Goal: Task Accomplishment & Management: Use online tool/utility

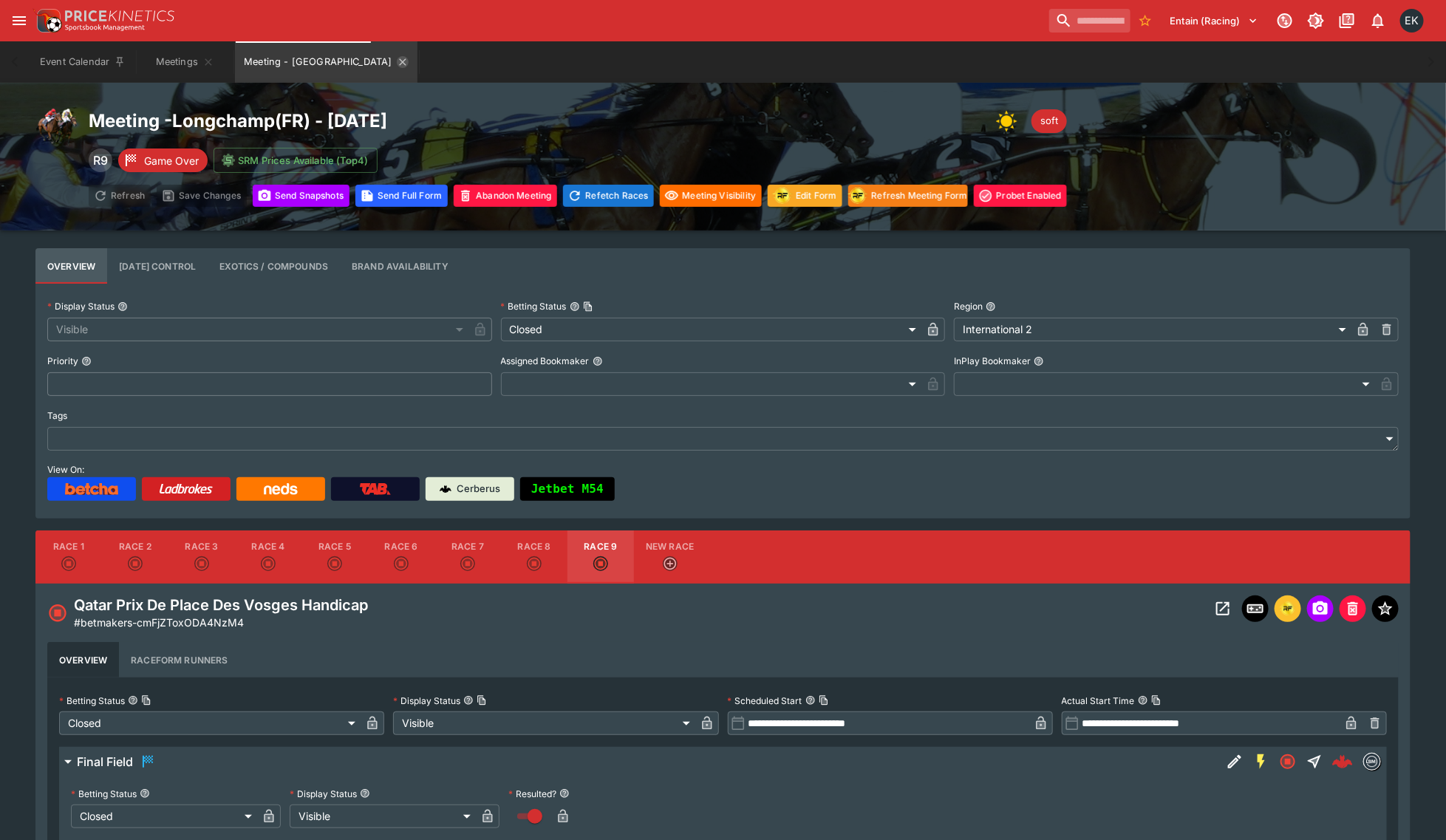
click at [397, 60] on icon "Meeting - Longchamp" at bounding box center [402, 61] width 12 height 12
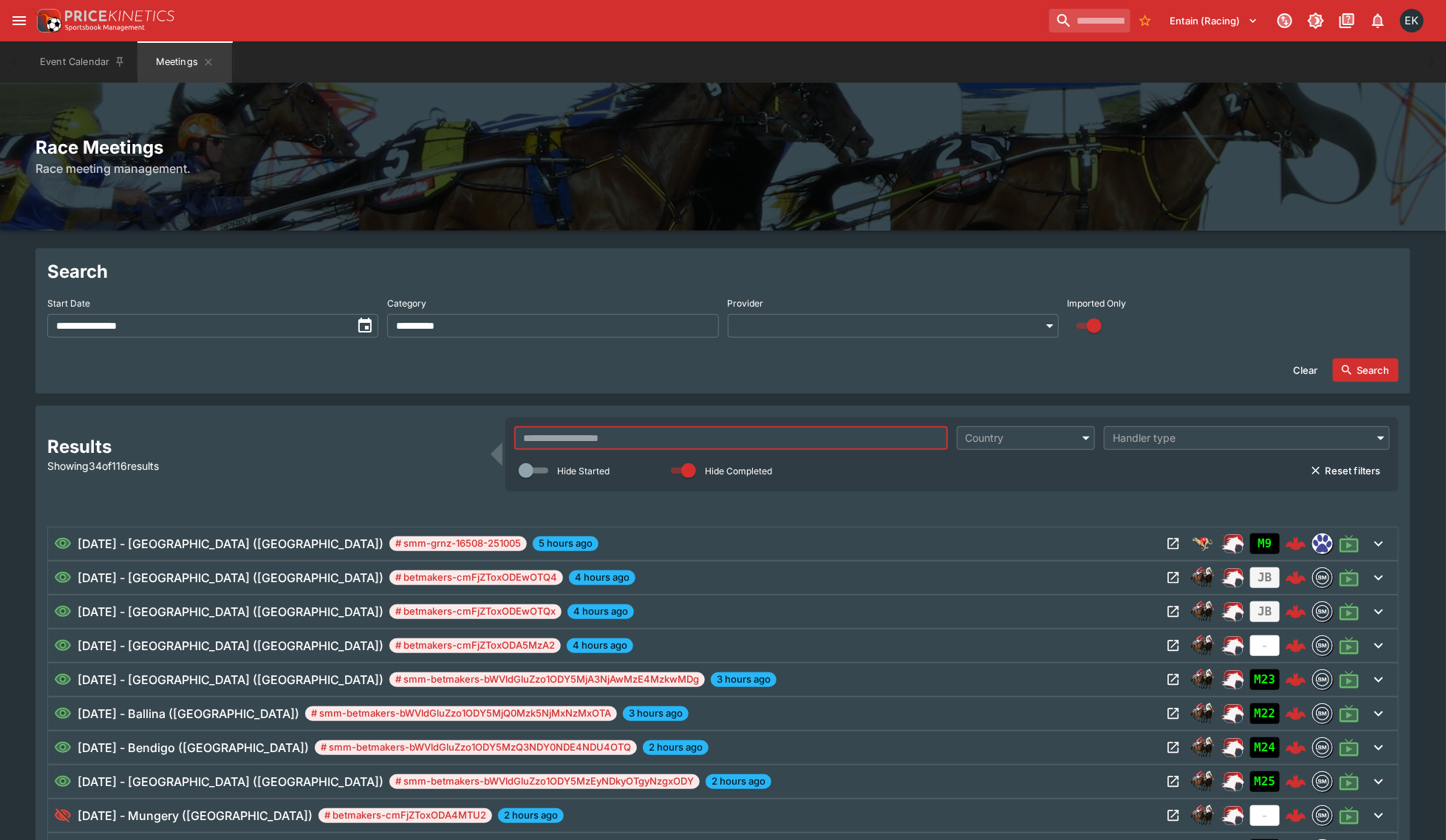
click at [567, 434] on input "text" at bounding box center [730, 438] width 433 height 24
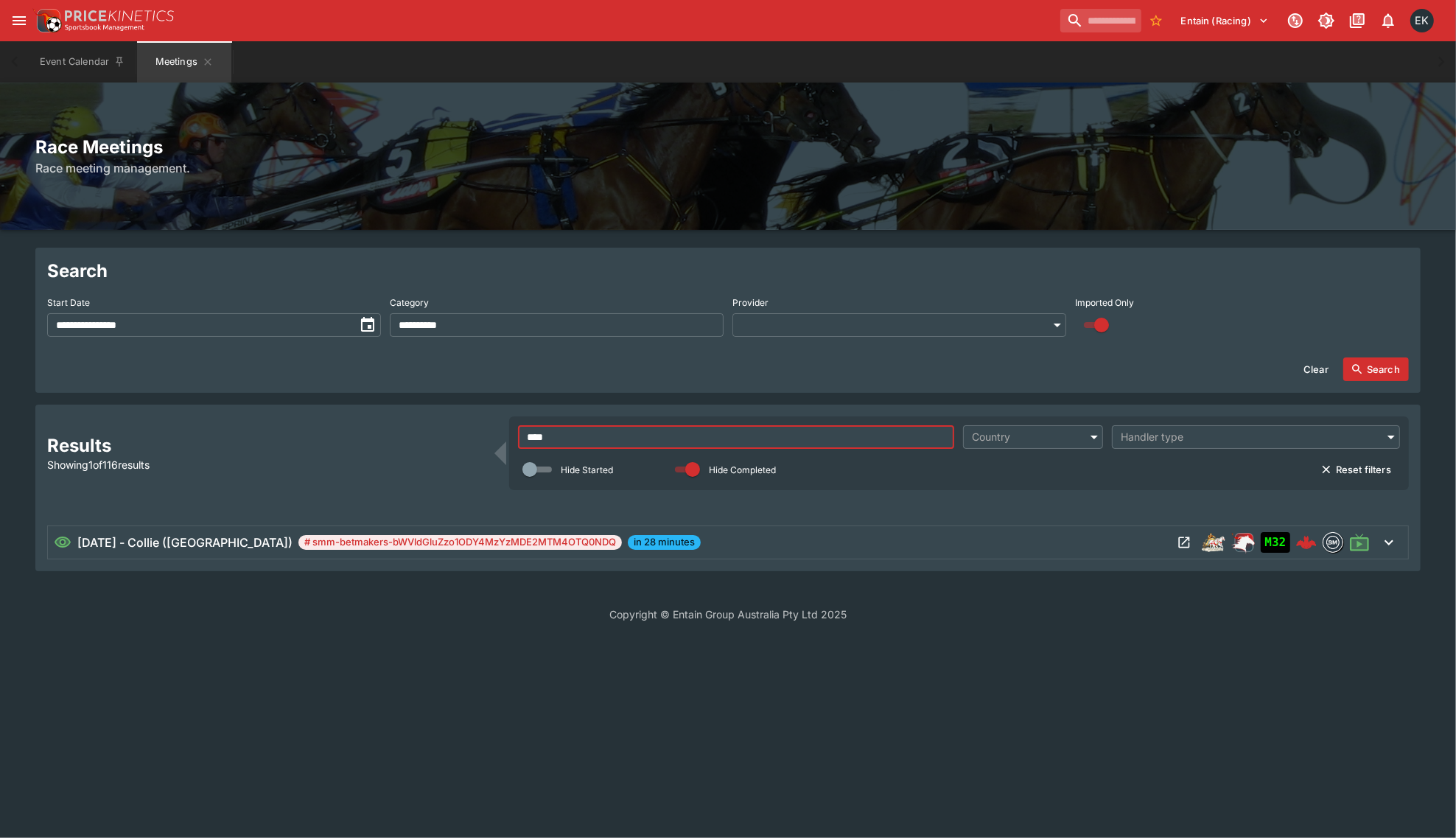
type input "****"
click at [660, 543] on div "10/5/2025 - Collie (AUS) # smm-betmakers-bWVldGluZzo1ODY4MzYzMDE2MTM4OTQ0NDQ in…" at bounding box center [613, 543] width 1119 height 18
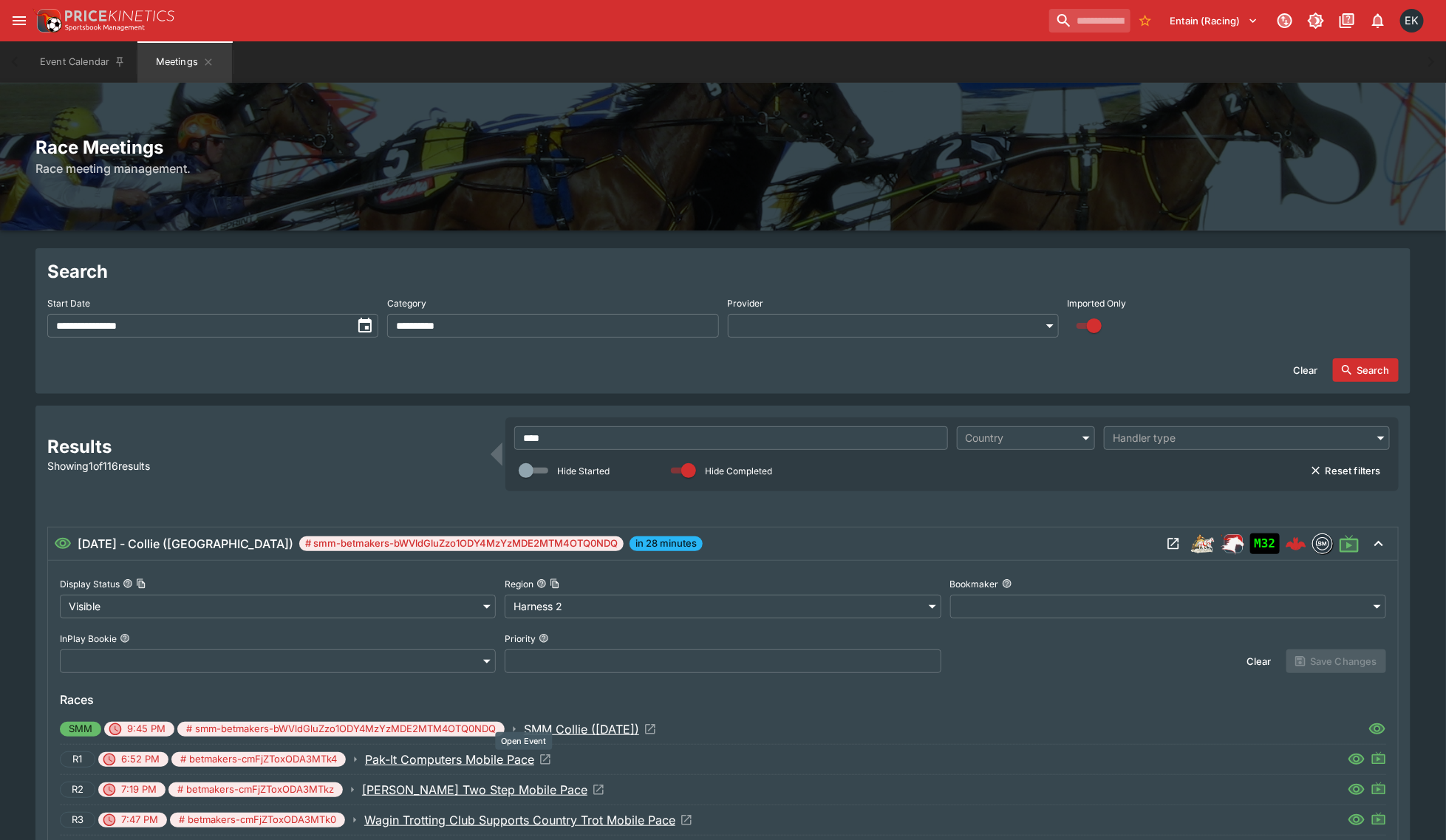
click at [545, 755] on icon "Open Event" at bounding box center [546, 759] width 11 height 11
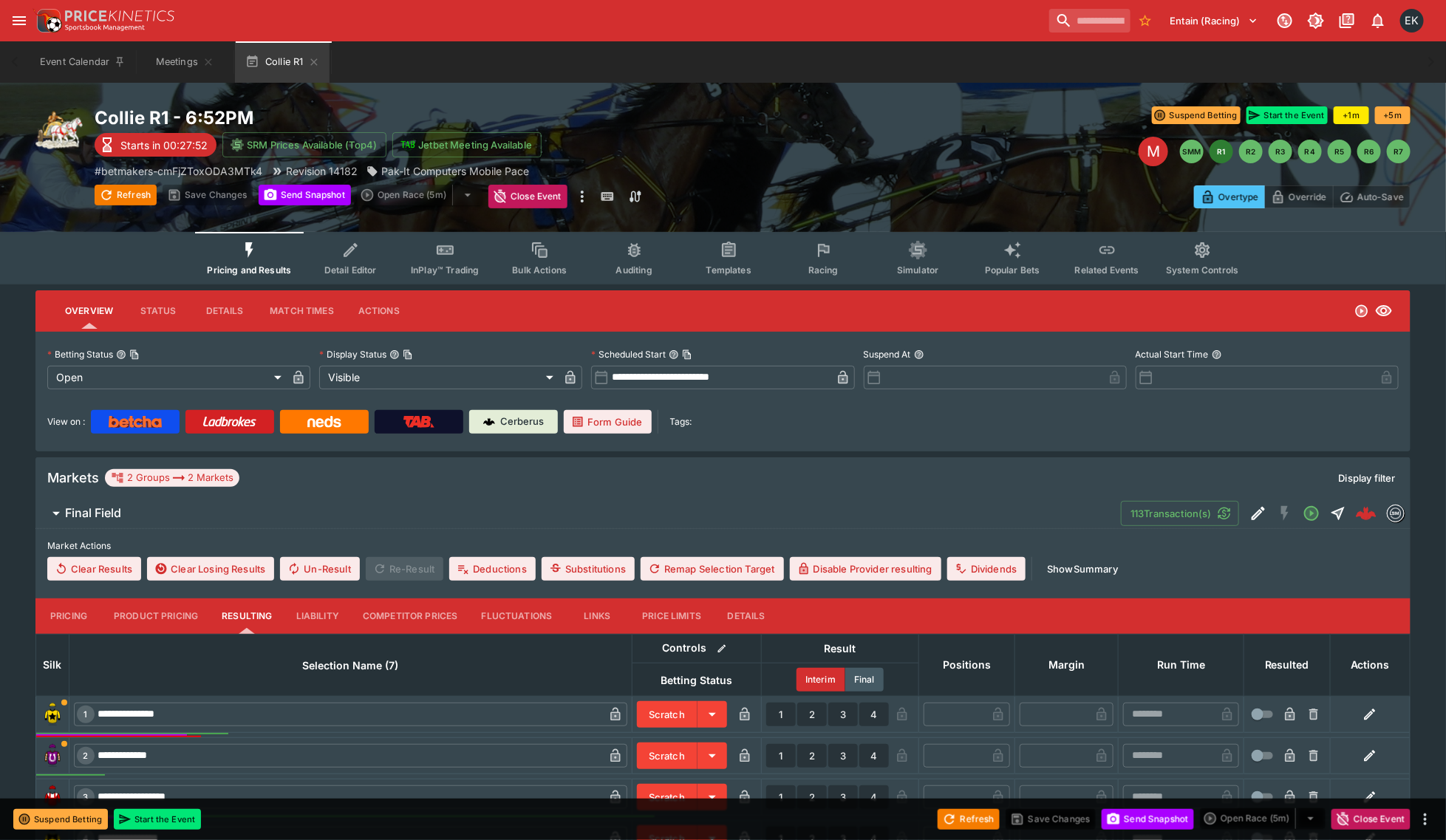
click at [807, 252] on button "Racing" at bounding box center [822, 258] width 95 height 52
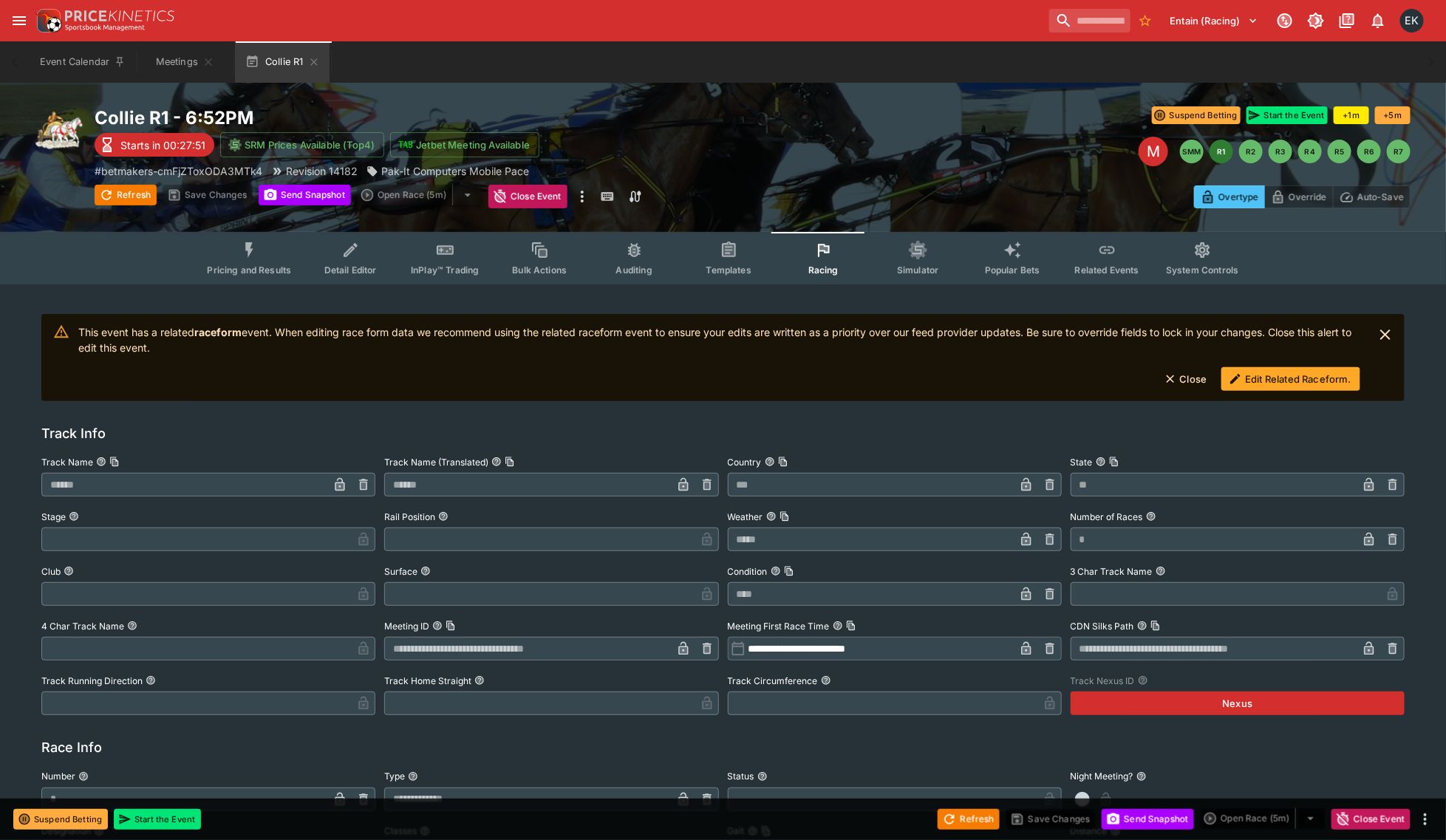
click at [1271, 385] on button "Edit Related Raceform." at bounding box center [1290, 378] width 139 height 24
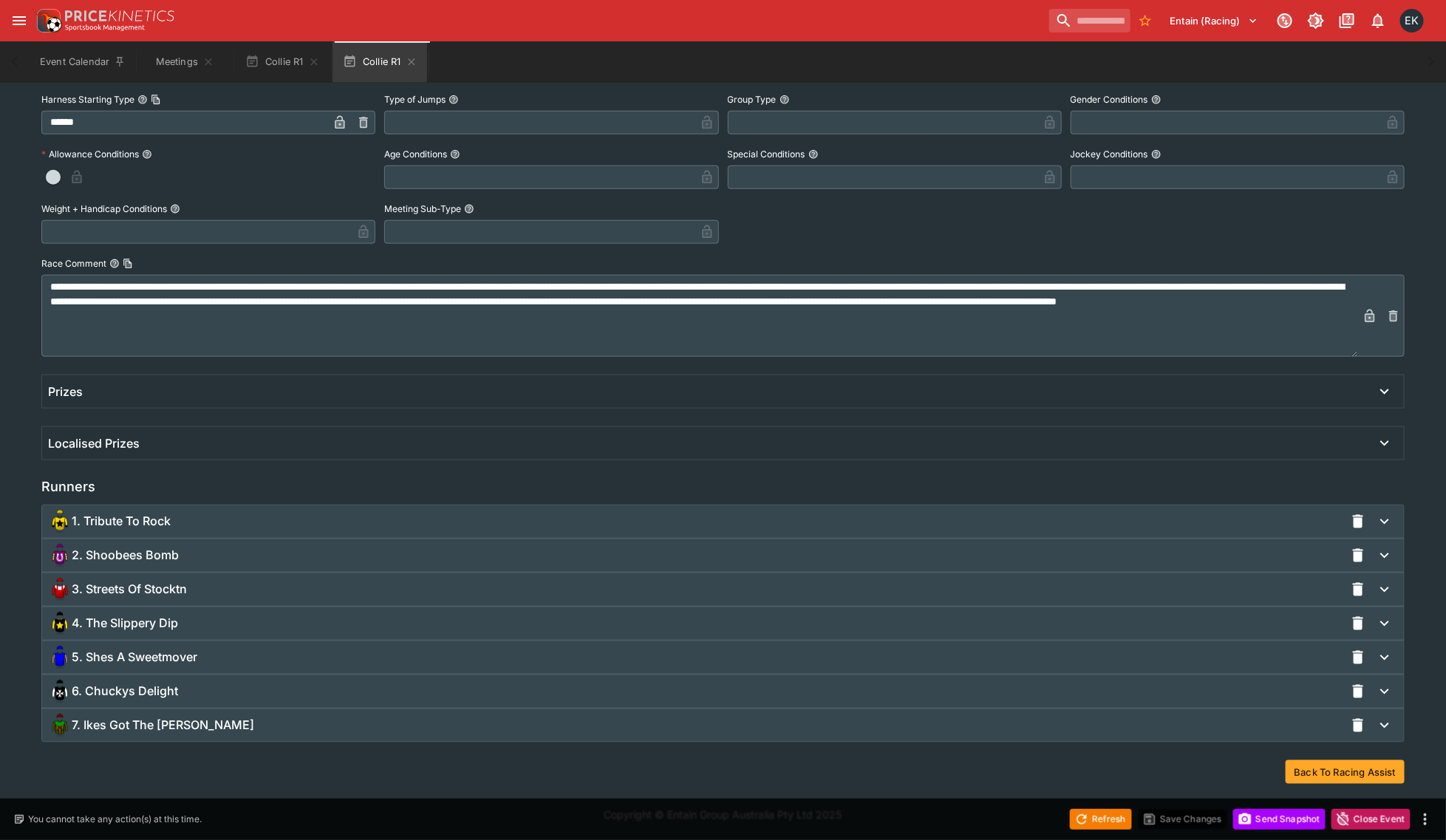
scroll to position [652, 0]
click at [108, 651] on span "5. Shes A Sweetmover" at bounding box center [135, 657] width 126 height 16
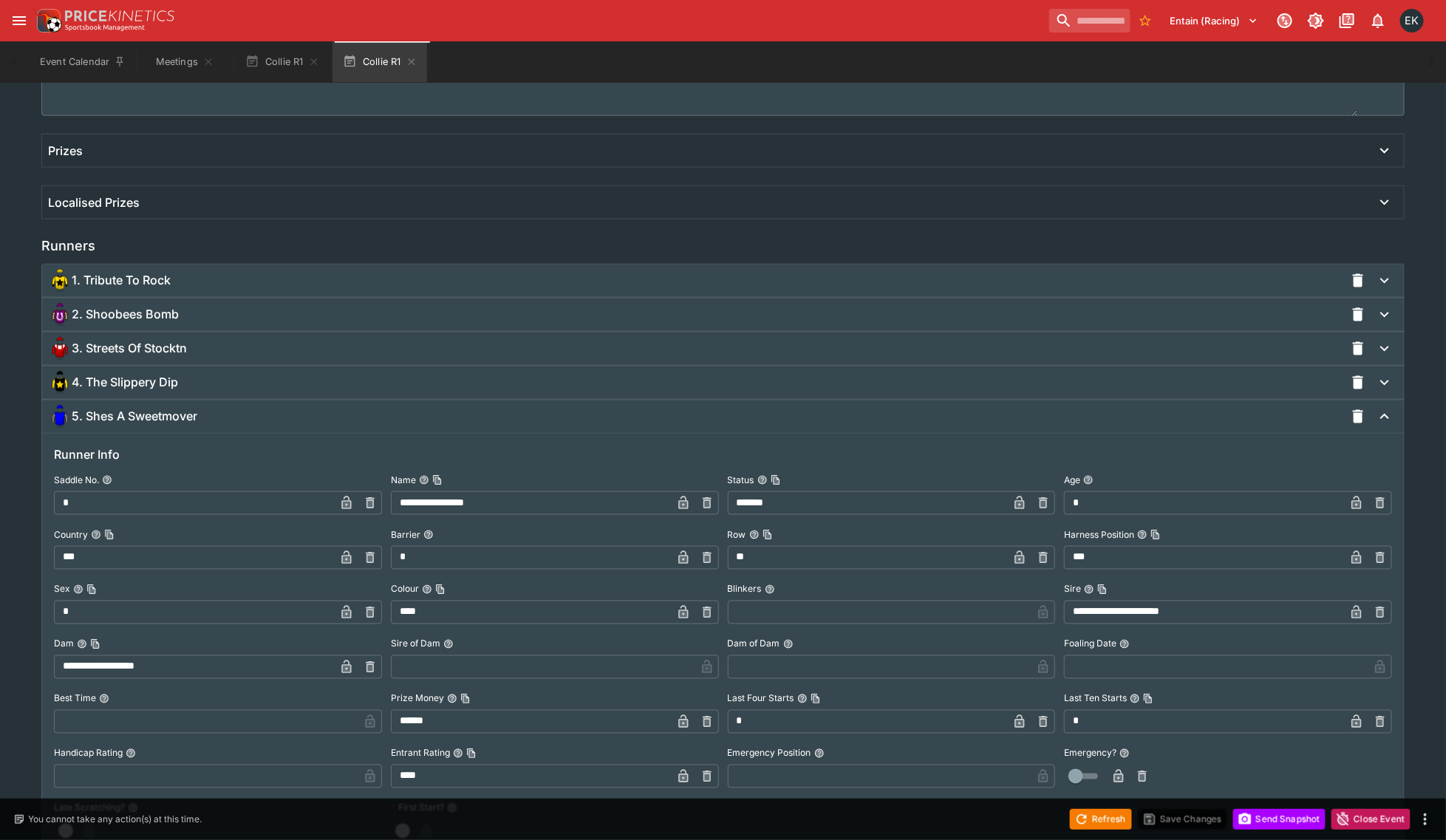
scroll to position [1209, 0]
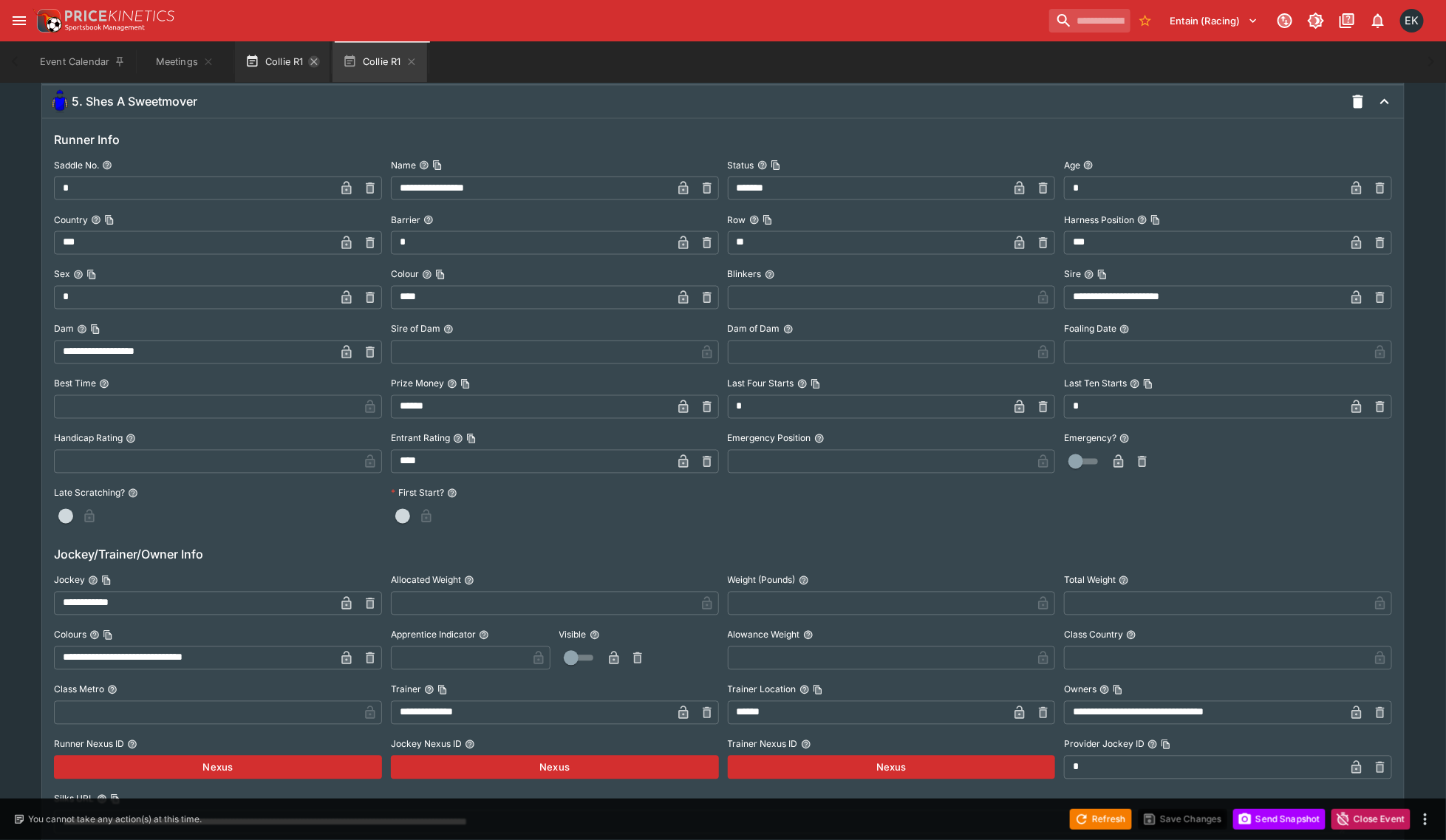
click at [314, 60] on icon "button" at bounding box center [314, 62] width 7 height 7
